Goal: Use online tool/utility: Utilize a website feature to perform a specific function

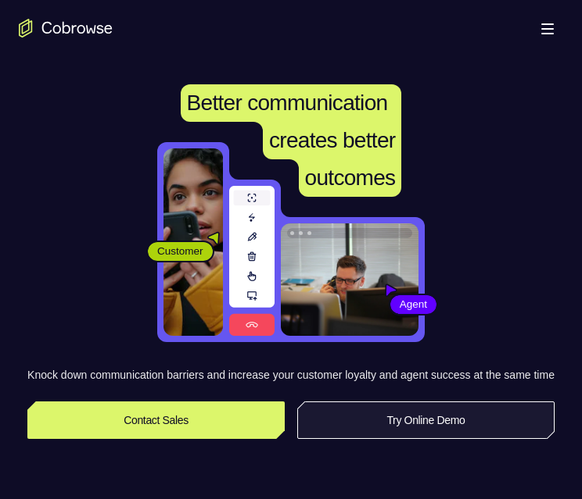
click at [372, 439] on link "Try Online Demo" at bounding box center [425, 421] width 257 height 38
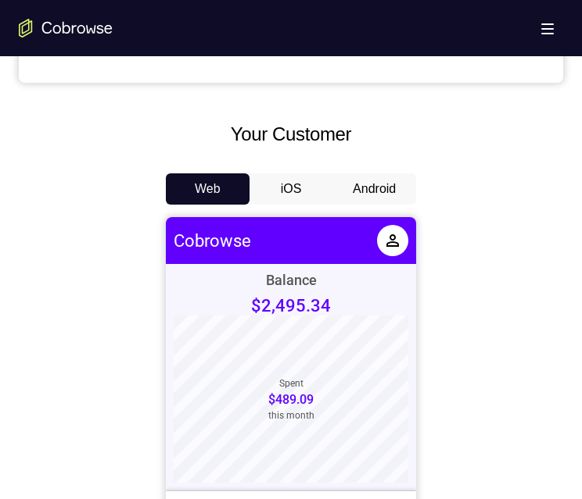
click at [379, 184] on button "Android" at bounding box center [374, 189] width 84 height 31
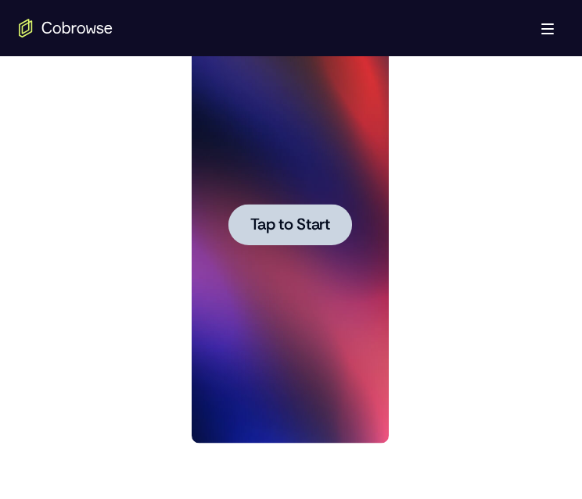
click at [277, 219] on span "Tap to Start" at bounding box center [289, 225] width 80 height 16
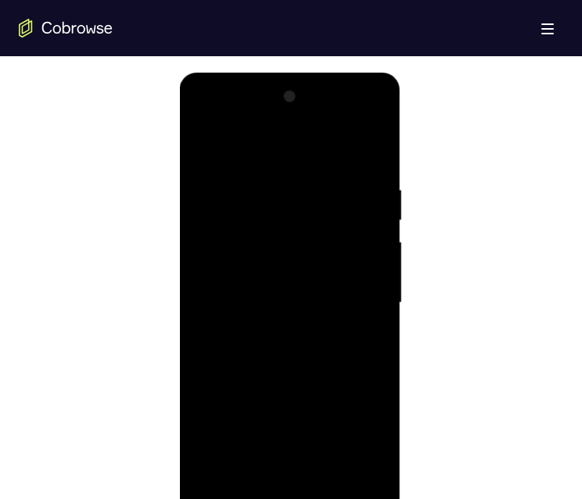
scroll to position [860, 0]
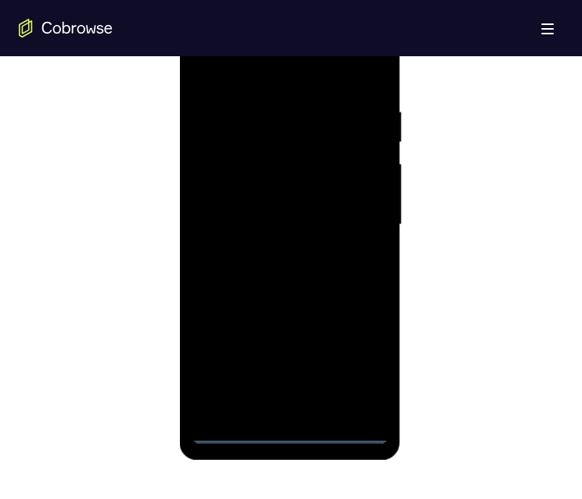
click at [292, 433] on div at bounding box center [289, 225] width 197 height 438
drag, startPoint x: 304, startPoint y: 272, endPoint x: 345, endPoint y: 56, distance: 219.5
click at [354, 33] on div at bounding box center [289, 225] width 197 height 438
click at [321, 150] on div at bounding box center [289, 225] width 197 height 438
click at [270, 166] on div at bounding box center [289, 225] width 197 height 438
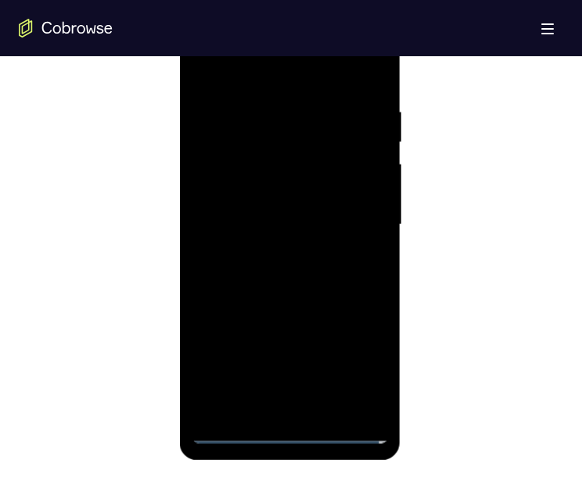
click at [368, 261] on div at bounding box center [289, 225] width 197 height 438
click at [288, 102] on div at bounding box center [289, 225] width 197 height 438
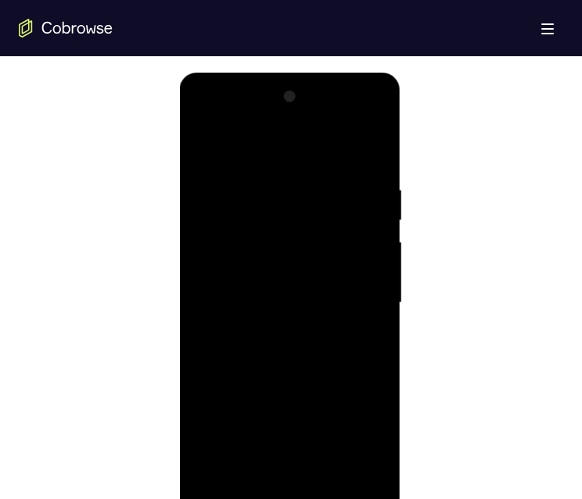
click at [351, 228] on div at bounding box center [289, 303] width 197 height 438
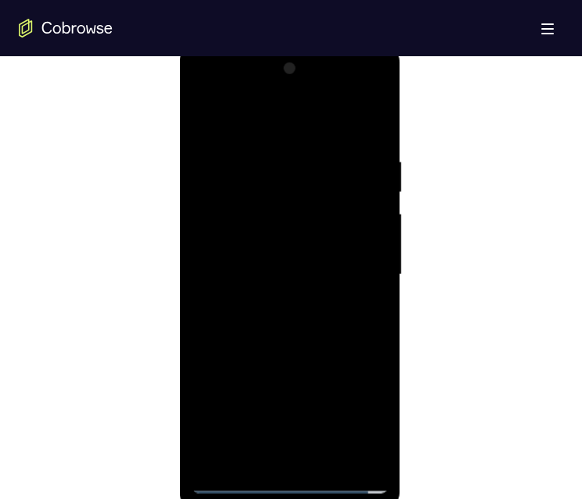
scroll to position [1031, 0]
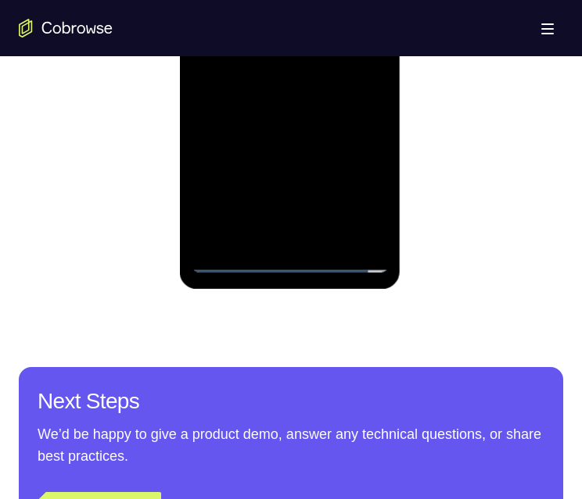
click at [360, 230] on div at bounding box center [289, 54] width 197 height 438
click at [363, 232] on div at bounding box center [289, 54] width 197 height 438
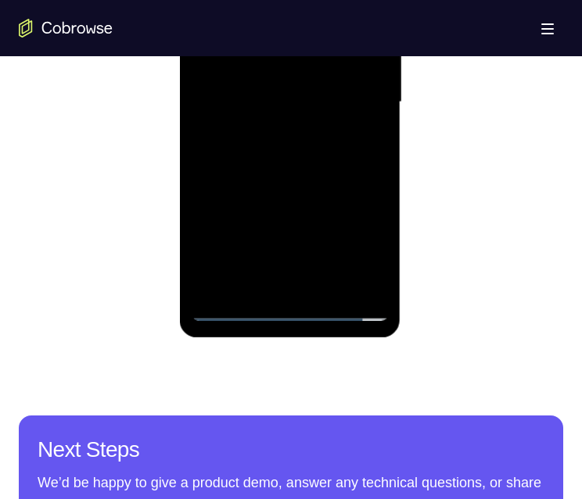
click at [290, 311] on div at bounding box center [289, 103] width 197 height 438
click at [348, 247] on div at bounding box center [289, 103] width 197 height 438
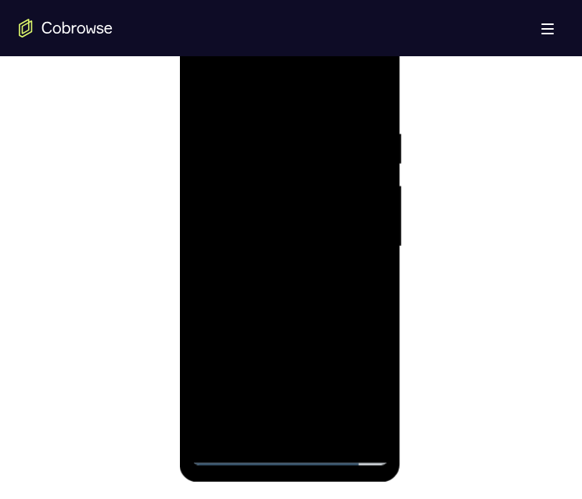
scroll to position [789, 0]
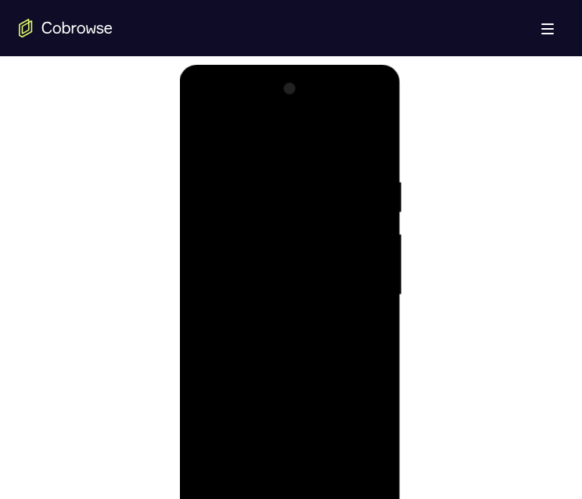
click at [292, 145] on div at bounding box center [289, 296] width 197 height 438
click at [310, 215] on div at bounding box center [289, 296] width 197 height 438
click at [302, 234] on div at bounding box center [289, 296] width 197 height 438
click at [314, 320] on div at bounding box center [289, 296] width 197 height 438
click at [307, 242] on div at bounding box center [289, 296] width 197 height 438
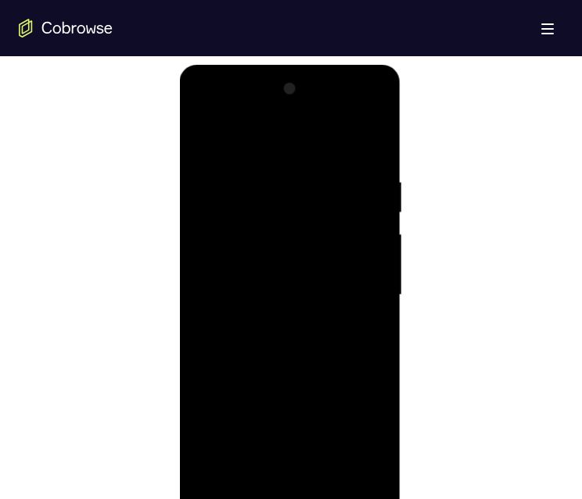
click at [253, 311] on div at bounding box center [289, 296] width 197 height 438
click at [286, 241] on div at bounding box center [289, 296] width 197 height 438
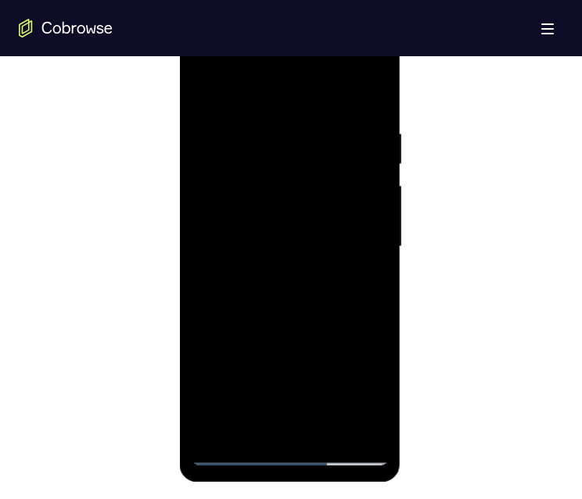
click at [264, 203] on div at bounding box center [289, 247] width 197 height 438
click at [256, 260] on div at bounding box center [289, 247] width 197 height 438
click at [234, 455] on div at bounding box center [289, 247] width 197 height 438
click at [359, 182] on div at bounding box center [289, 247] width 197 height 438
click at [244, 267] on div at bounding box center [289, 247] width 197 height 438
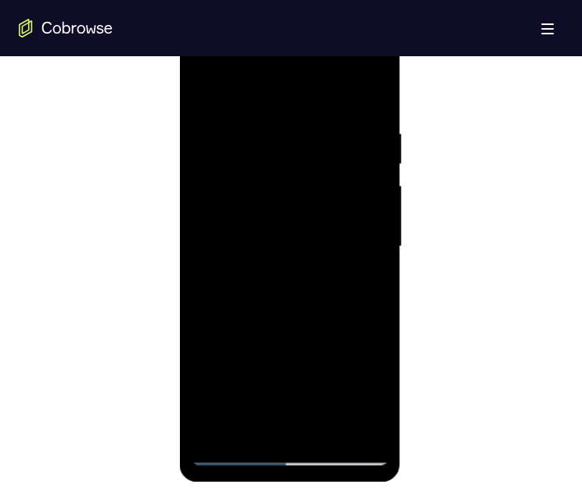
click at [233, 262] on div at bounding box center [289, 247] width 197 height 438
click at [288, 456] on div at bounding box center [289, 247] width 197 height 438
drag, startPoint x: 300, startPoint y: 319, endPoint x: 304, endPoint y: 146, distance: 172.8
click at [299, 106] on div at bounding box center [289, 247] width 197 height 438
click at [317, 179] on div at bounding box center [289, 247] width 197 height 438
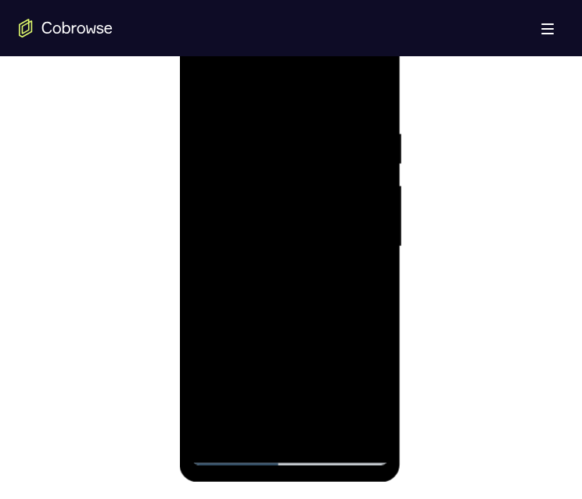
scroll to position [886, 0]
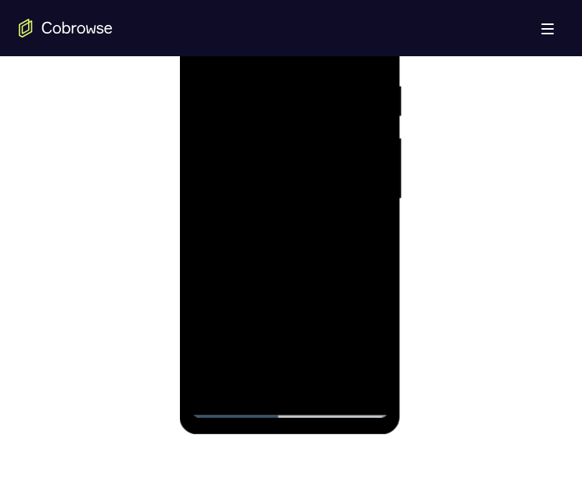
click at [362, 331] on div at bounding box center [289, 199] width 197 height 438
click at [292, 298] on div at bounding box center [289, 199] width 197 height 438
click at [281, 42] on div at bounding box center [289, 199] width 197 height 438
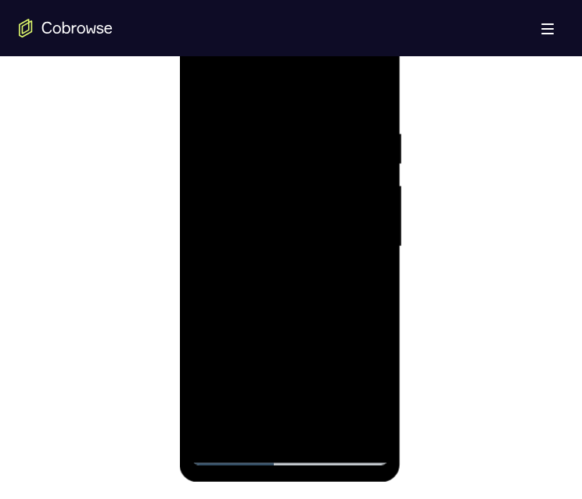
click at [279, 195] on div at bounding box center [289, 247] width 197 height 438
drag, startPoint x: 306, startPoint y: 239, endPoint x: 302, endPoint y: 247, distance: 8.7
click at [302, 247] on div at bounding box center [289, 247] width 197 height 438
click at [352, 57] on div at bounding box center [289, 247] width 197 height 438
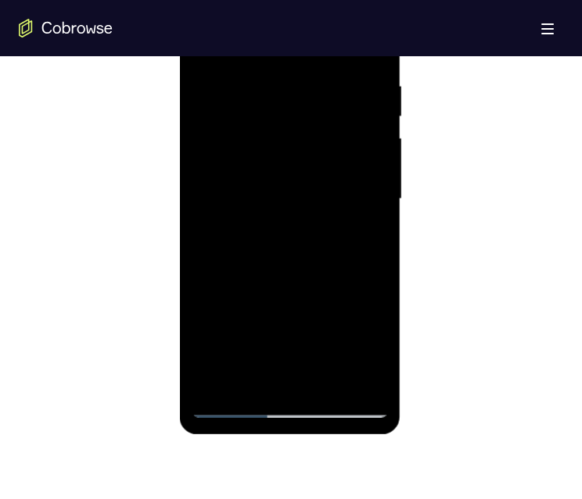
click at [369, 382] on div at bounding box center [289, 199] width 197 height 438
